Goal: Complete application form

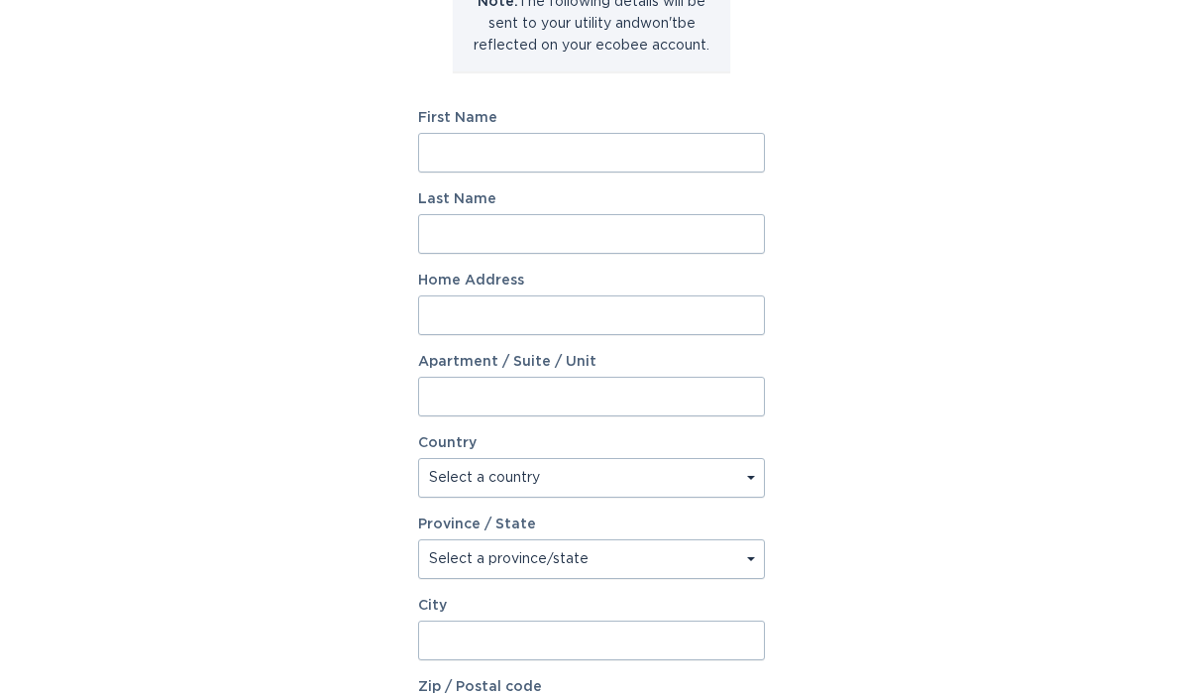
click at [620, 157] on input "First Name" at bounding box center [591, 154] width 347 height 40
type input "Mark"
type input "[PERSON_NAME]"
type input "[STREET_ADDRESS][PERSON_NAME]"
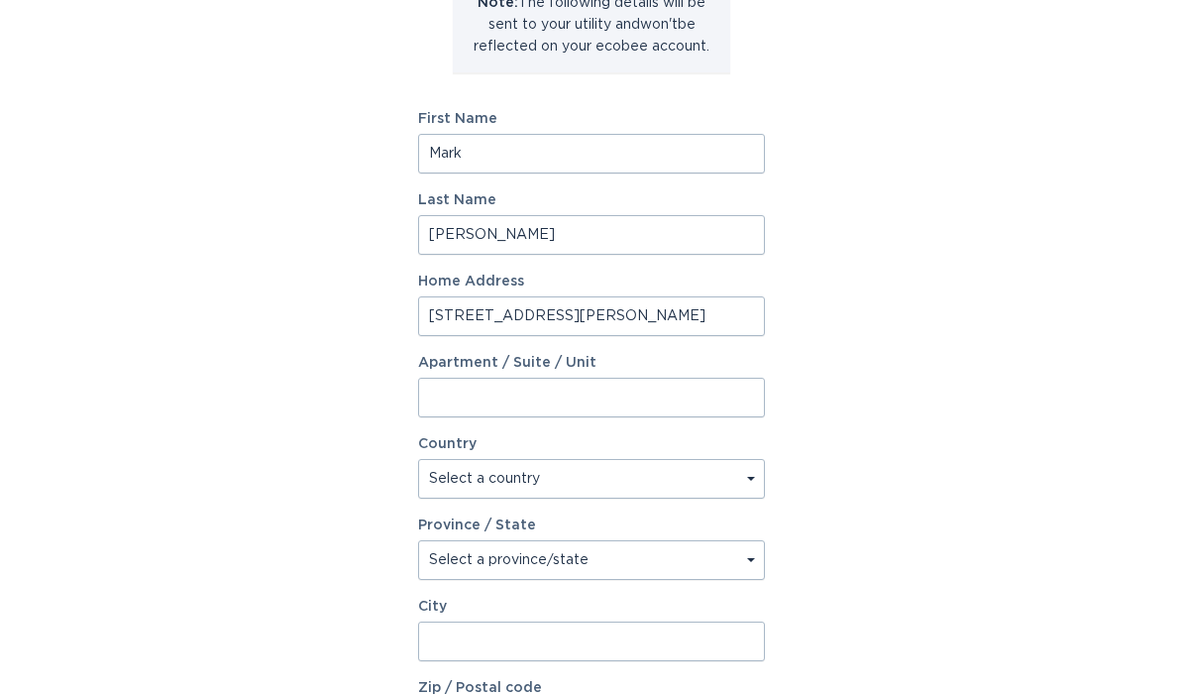
select select "US"
type input "Waltham"
type input "02453"
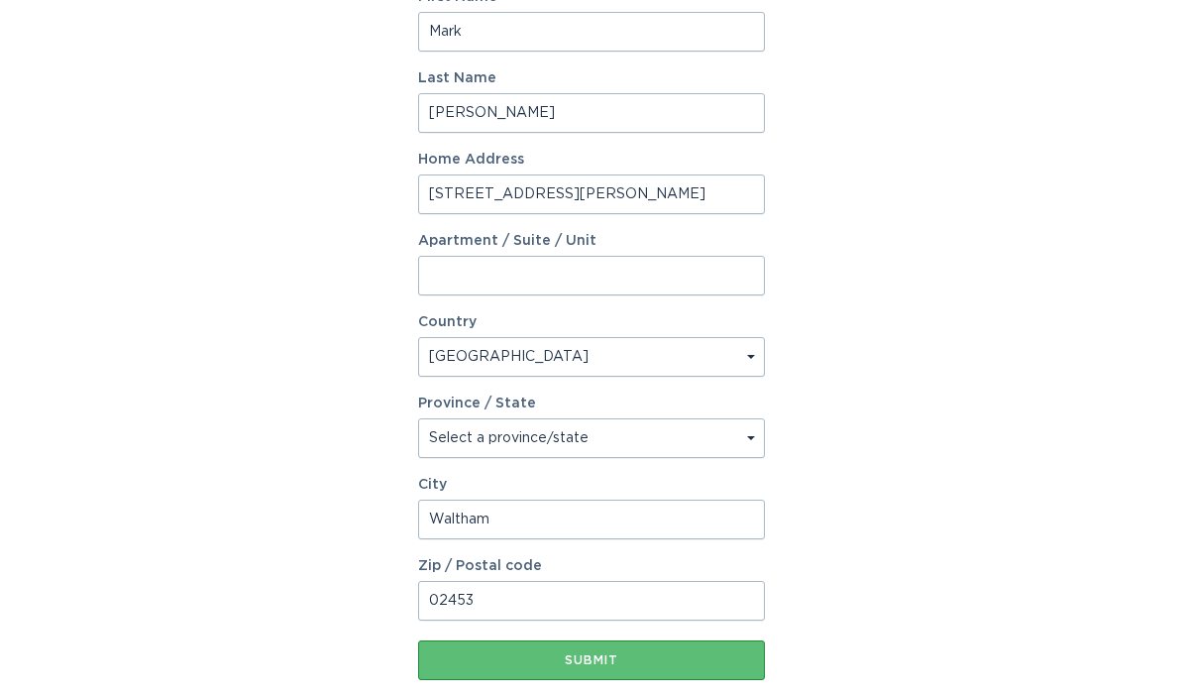
click at [640, 445] on select "Select a province/state [US_STATE] [US_STATE] [US_STATE] [US_STATE] [US_STATE] …" at bounding box center [591, 439] width 347 height 40
select select "MA"
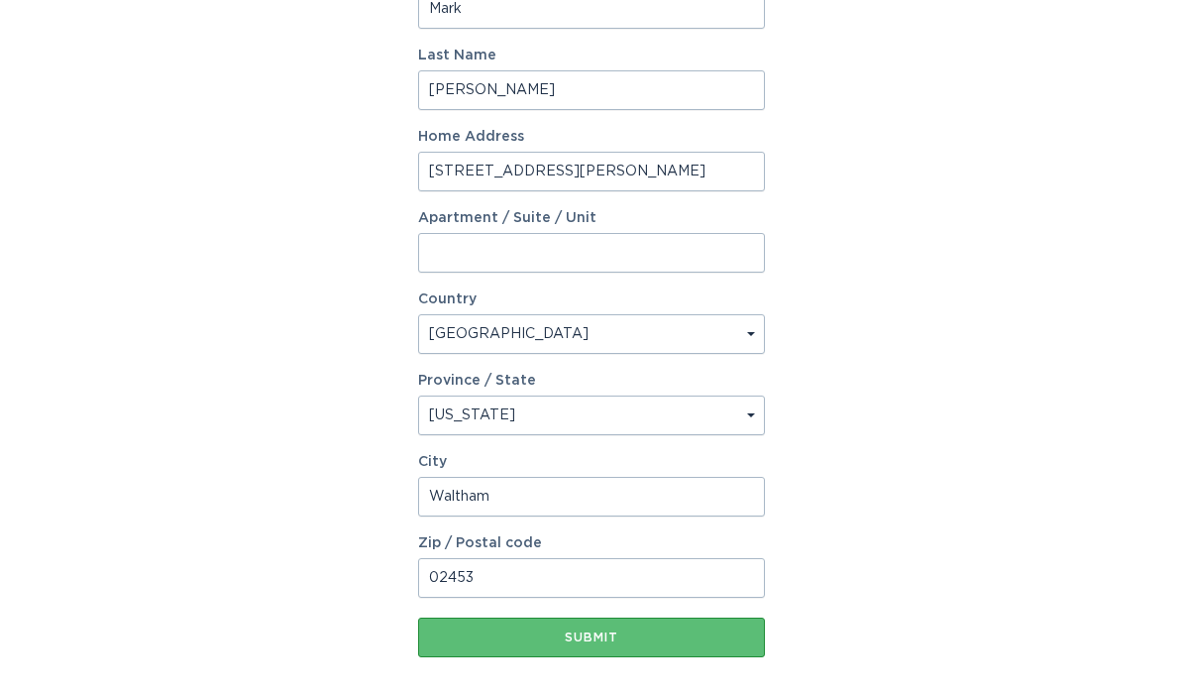
scroll to position [423, 0]
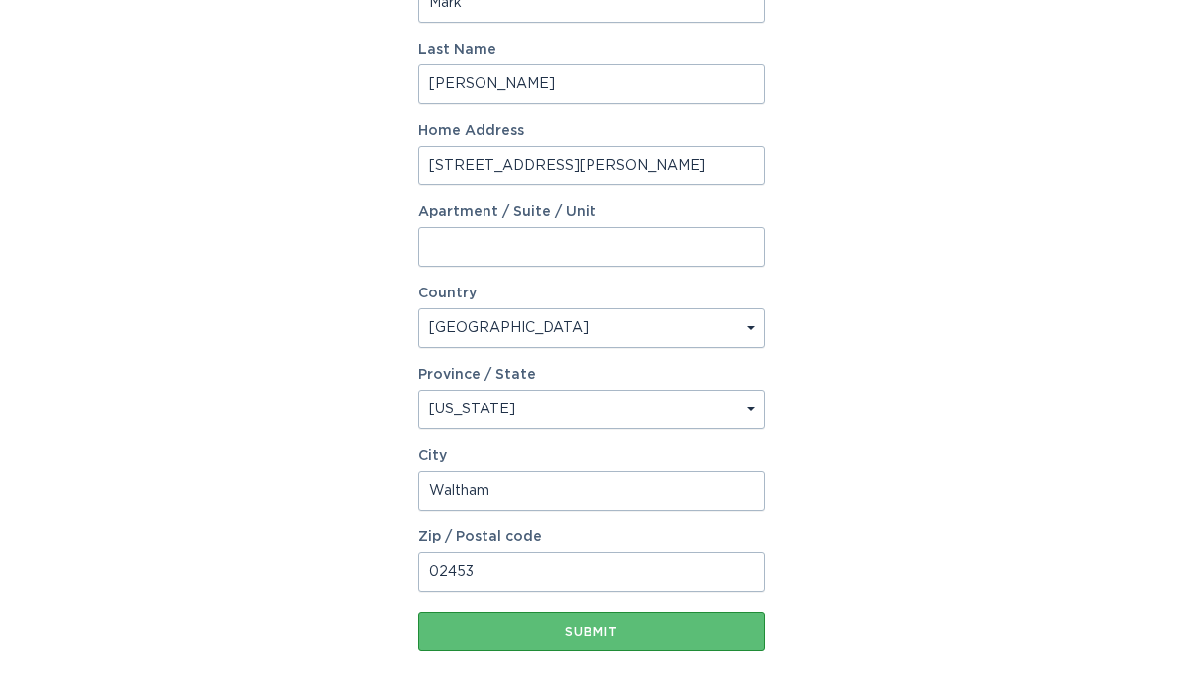
click at [612, 626] on div "Submit" at bounding box center [591, 632] width 327 height 12
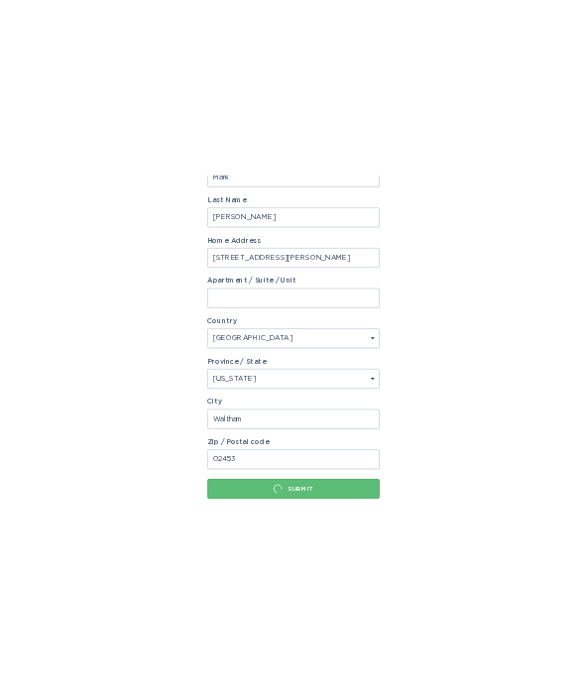
scroll to position [0, 0]
